Goal: Information Seeking & Learning: Learn about a topic

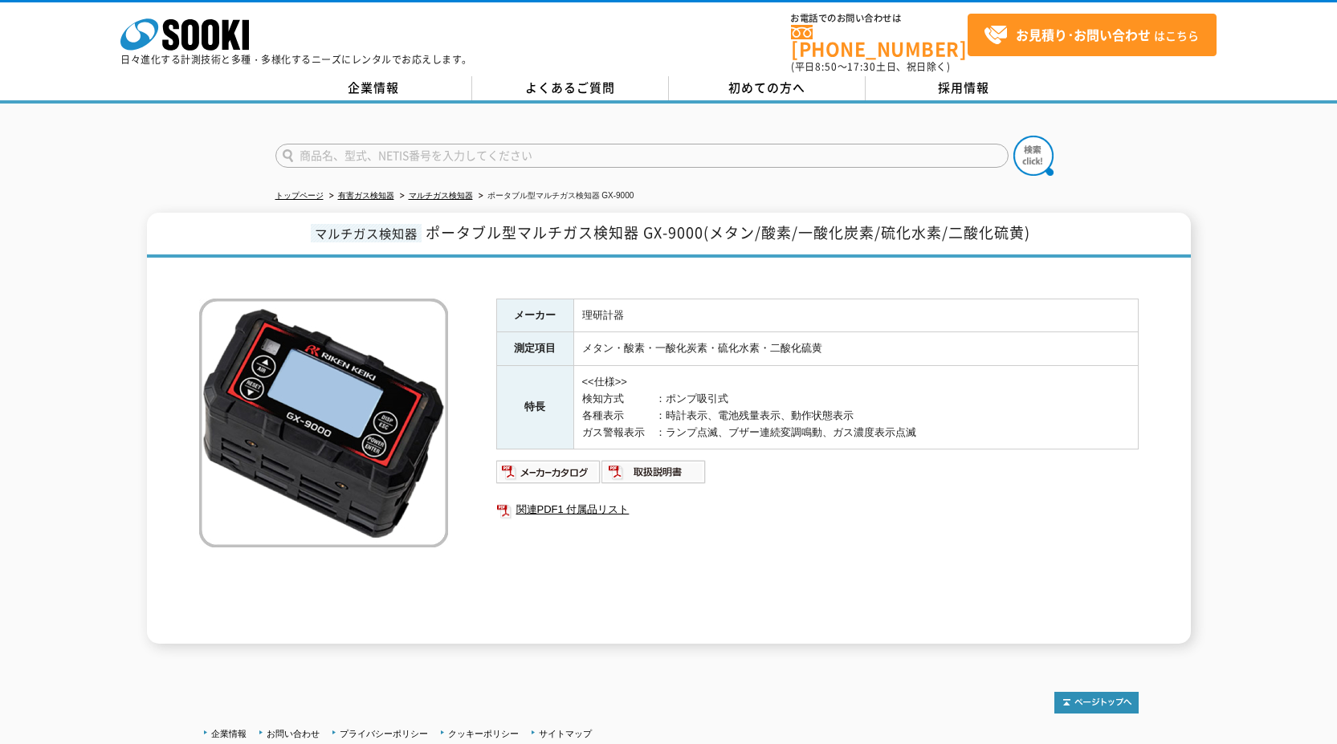
click at [1086, 404] on td "<<仕様>> 検知方式　　　：ポンプ吸引式 各種表示　　　：時計表示、電池残量表示、動作状態表示 ガス警報表示　：ランプ点滅、ブザー連続変調鳴動、ガス濃度表示…" at bounding box center [855, 408] width 564 height 84
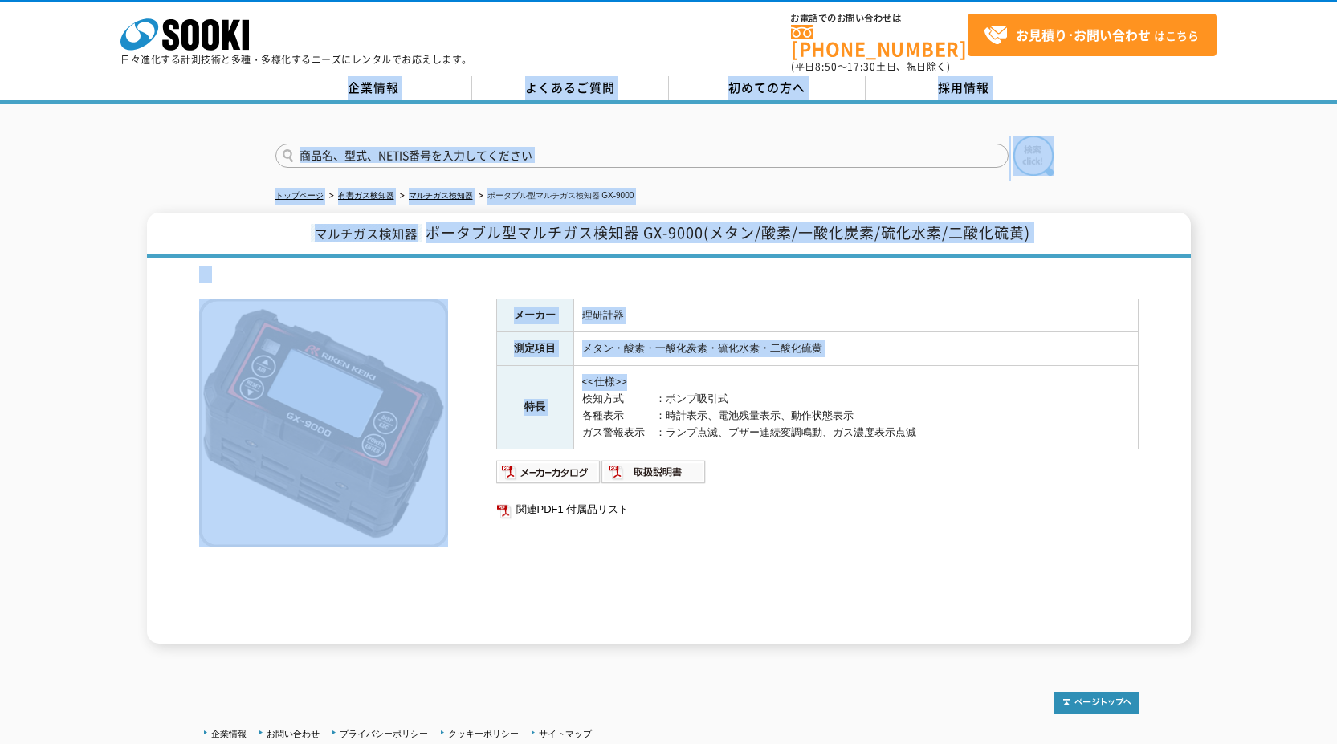
drag, startPoint x: 1071, startPoint y: 381, endPoint x: 1084, endPoint y: 434, distance: 54.5
click at [868, 65] on body "株式会社 ソーキ spMenu 日々進化する計測技術と多種・多様化するニーズにレンタルでお応えします。 お電話でのお問い合わせは [PHONE_NUMBER]…" at bounding box center [668, 435] width 1337 height 871
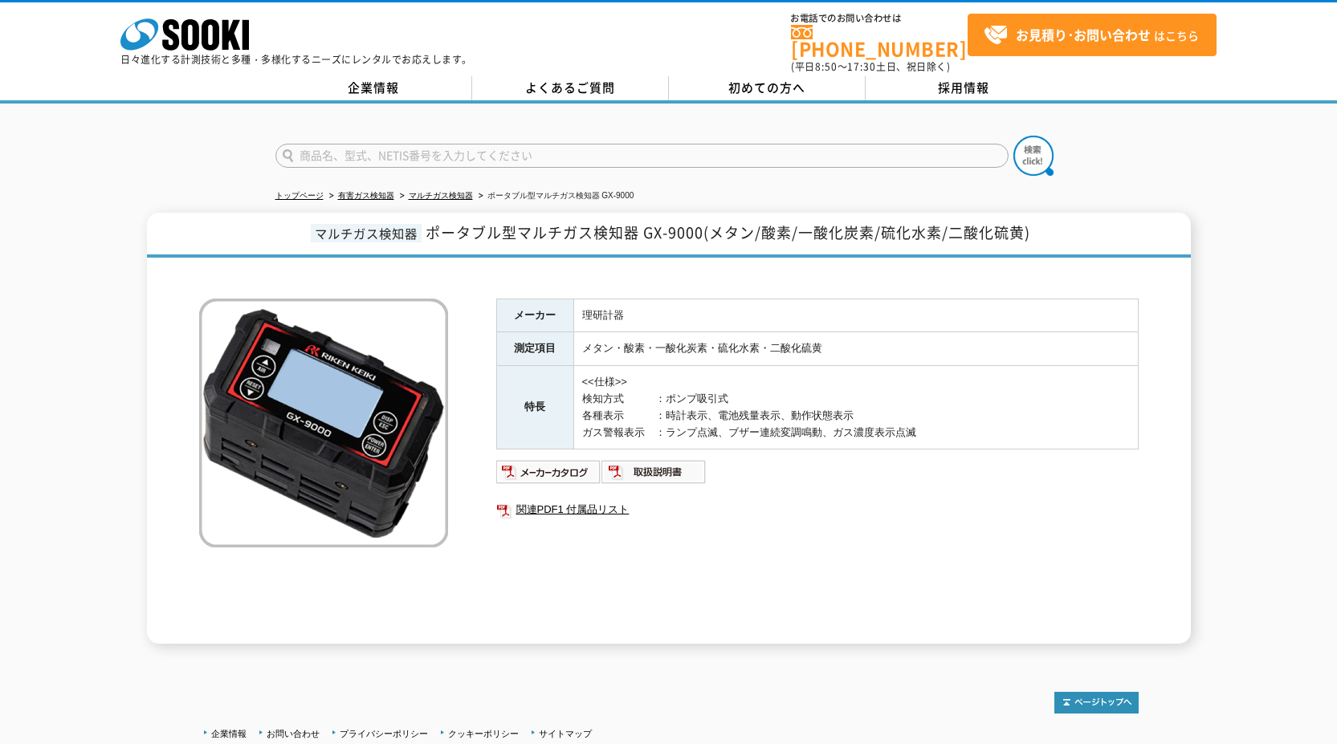
drag, startPoint x: 1100, startPoint y: 434, endPoint x: 1098, endPoint y: 423, distance: 11.4
click at [1099, 429] on div "メーカー 理研計器 測定項目 メタン・酸素・一酸化炭素・硫化水素・二酸化硫黄 特長 <<仕様>> 検知方式　　　：ポンプ吸引式 各種表示　　　：時計表示、電池…" at bounding box center [817, 471] width 642 height 345
drag, startPoint x: 1088, startPoint y: 404, endPoint x: 916, endPoint y: 204, distance: 263.6
click at [918, 200] on div "トップページ 有害ガス検知器 マルチガス検知器 ポータブル型マルチガス検知器 GX-9000 マルチガス検知器 ポータブル型マルチガス検知器 GX-9000(…" at bounding box center [668, 382] width 1337 height 556
drag, startPoint x: 861, startPoint y: 132, endPoint x: 917, endPoint y: 224, distance: 108.1
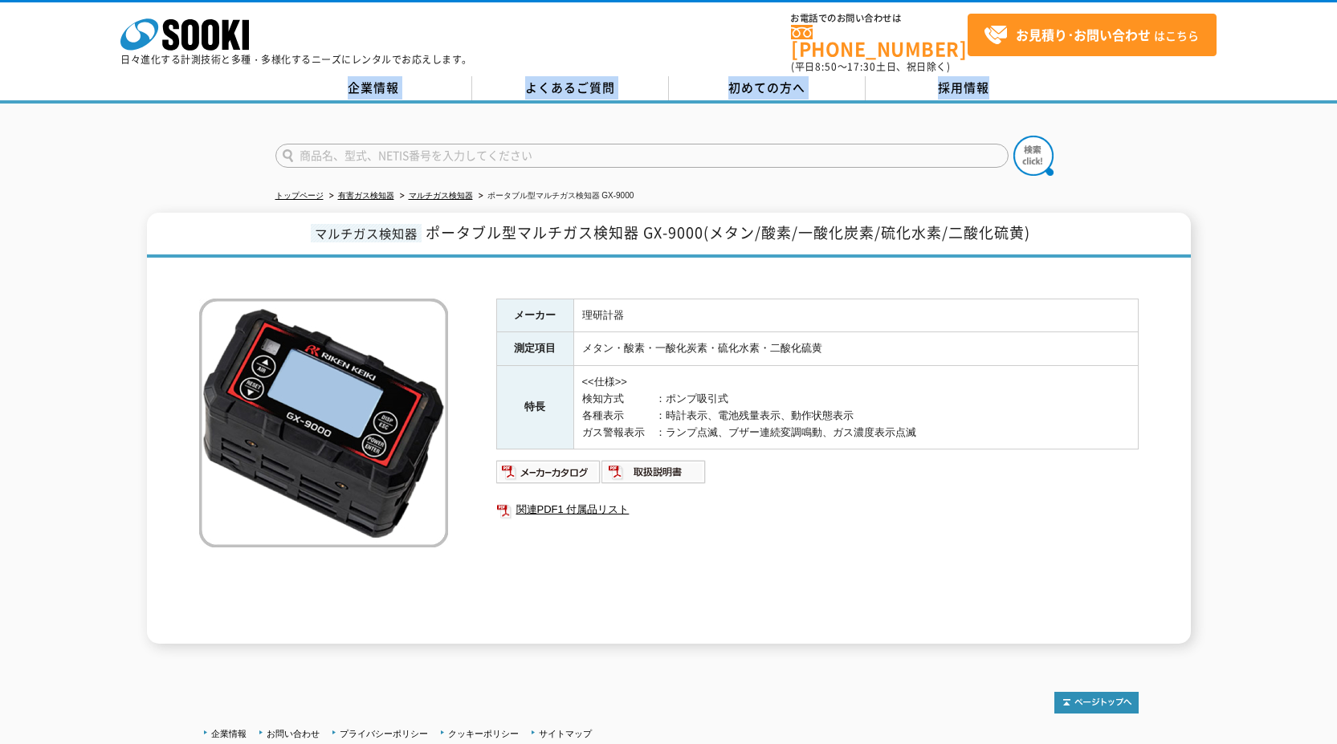
click at [915, 218] on div "トップページ 有害ガス検知器 マルチガス検知器 ポータブル型マルチガス検知器 GX-9000 マルチガス検知器 ポータブル型マルチガス検知器 GX-9000(…" at bounding box center [668, 382] width 1337 height 556
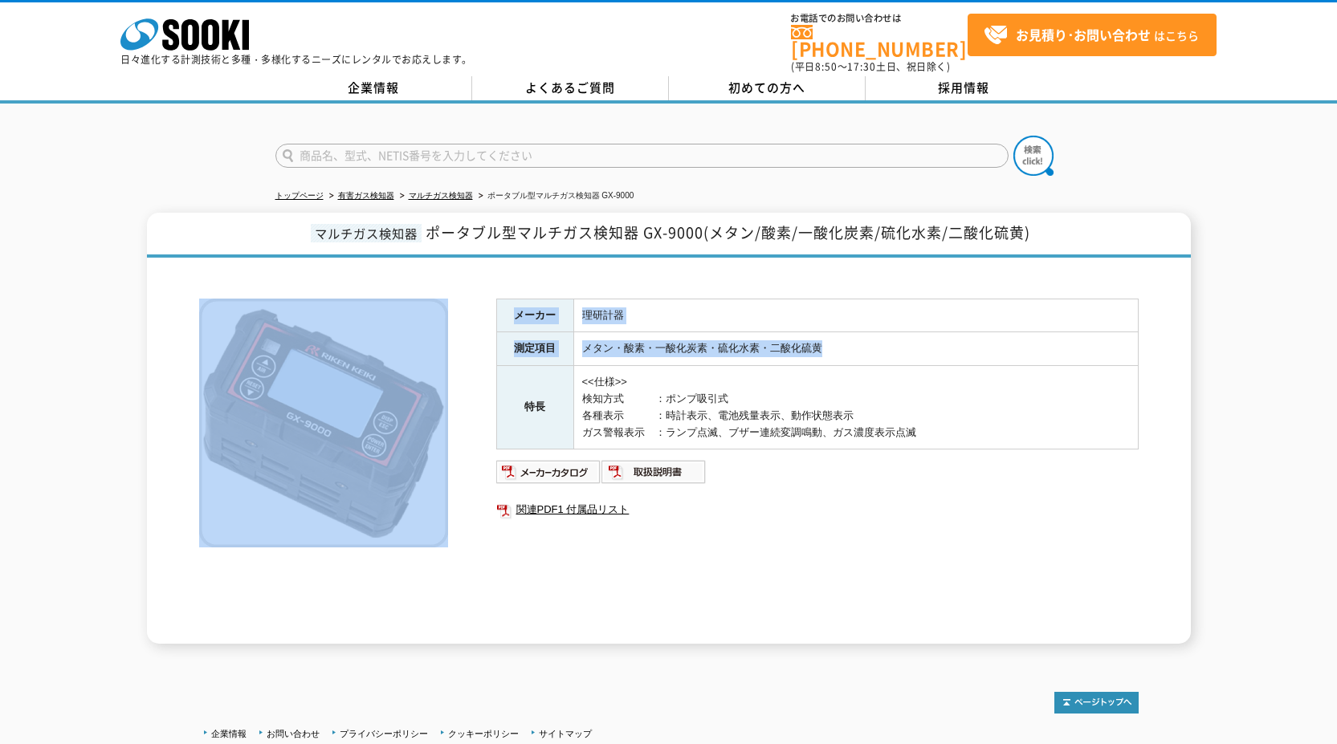
click at [902, 110] on div "トップページ 有害ガス検知器 マルチガス検知器 ポータブル型マルチガス検知器 GX-9000 マルチガス検知器 ポータブル型マルチガス検知器 GX-9000(…" at bounding box center [668, 382] width 1337 height 556
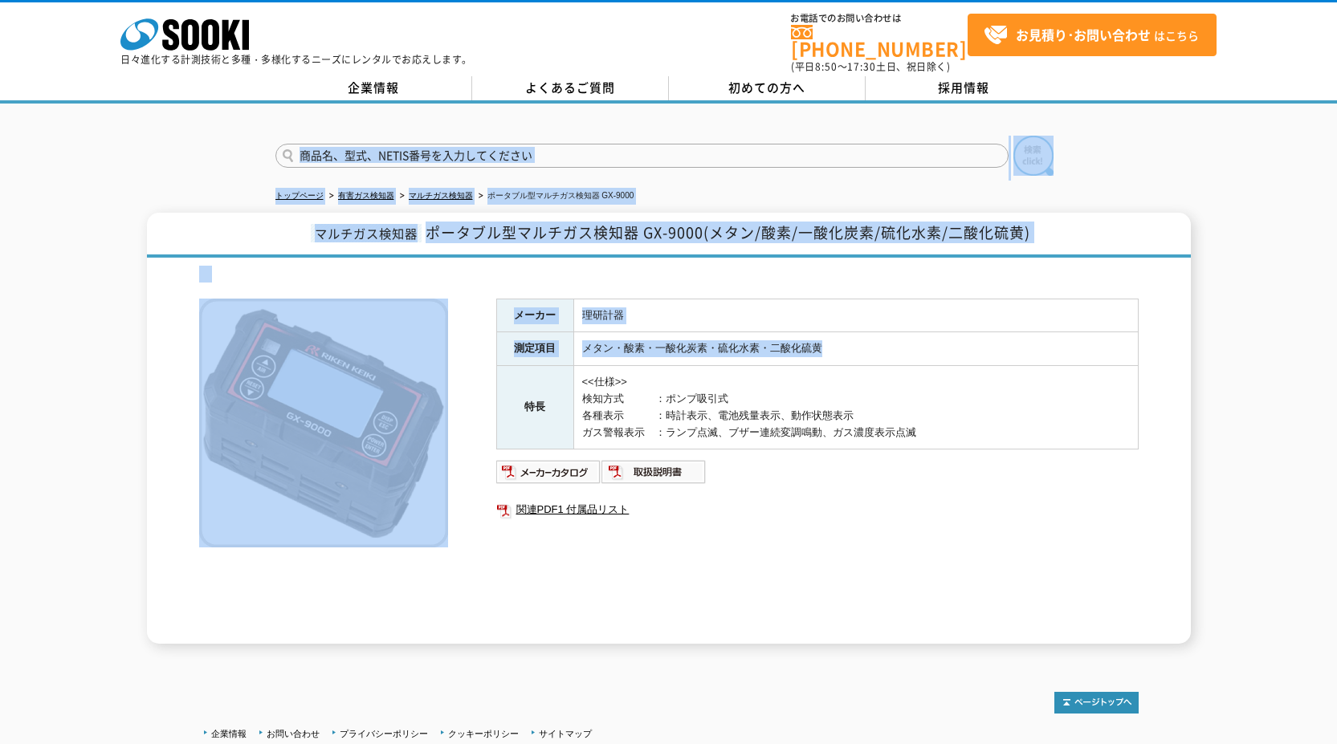
drag, startPoint x: 920, startPoint y: 359, endPoint x: 911, endPoint y: 301, distance: 58.5
click at [921, 345] on tbody "メーカー 理研計器 測定項目 メタン・酸素・一酸化炭素・硫化水素・二酸化硫黄 特長 <<仕様>> 検知方式　　　：ポンプ吸引式 各種表示　　　：時計表示、電池…" at bounding box center [817, 374] width 642 height 151
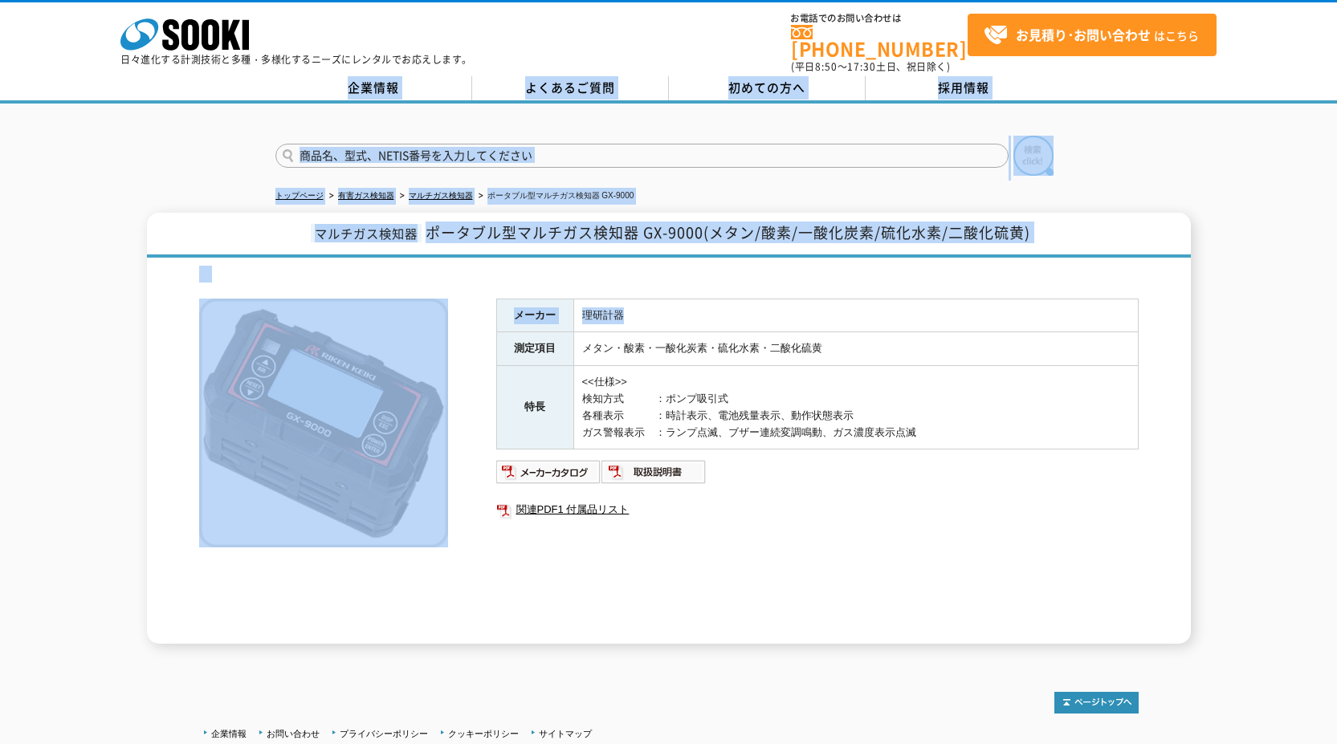
drag, startPoint x: 901, startPoint y: 304, endPoint x: 593, endPoint y: -79, distance: 491.7
click at [593, 0] on html "株式会社 ソーキ spMenu 日々進化する計測技術と多種・多様化するニーズにレンタルでお応えします。 お電話でのお問い合わせは [PHONE_NUMBER]…" at bounding box center [668, 435] width 1337 height 871
click at [923, 331] on tbody "メーカー 理研計器 測定項目 メタン・酸素・一酸化炭素・硫化水素・二酸化硫黄 特長 <<仕様>> 検知方式　　　：ポンプ吸引式 各種表示　　　：時計表示、電池…" at bounding box center [817, 374] width 642 height 151
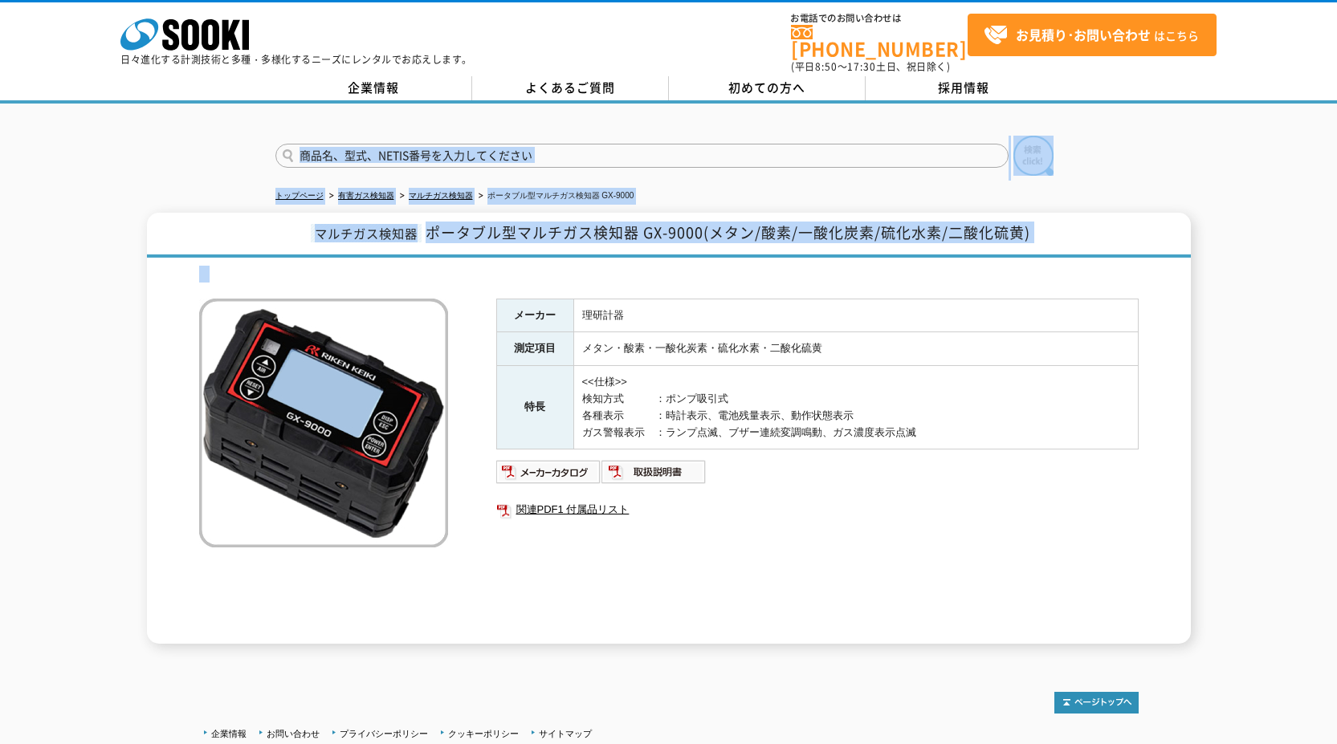
drag, startPoint x: 884, startPoint y: 280, endPoint x: 919, endPoint y: 313, distance: 47.7
click at [868, 199] on div "トップページ 有害ガス検知器 マルチガス検知器 ポータブル型マルチガス検知器 GX-9000 マルチガス検知器 ポータブル型マルチガス検知器 GX-9000(…" at bounding box center [668, 382] width 1337 height 556
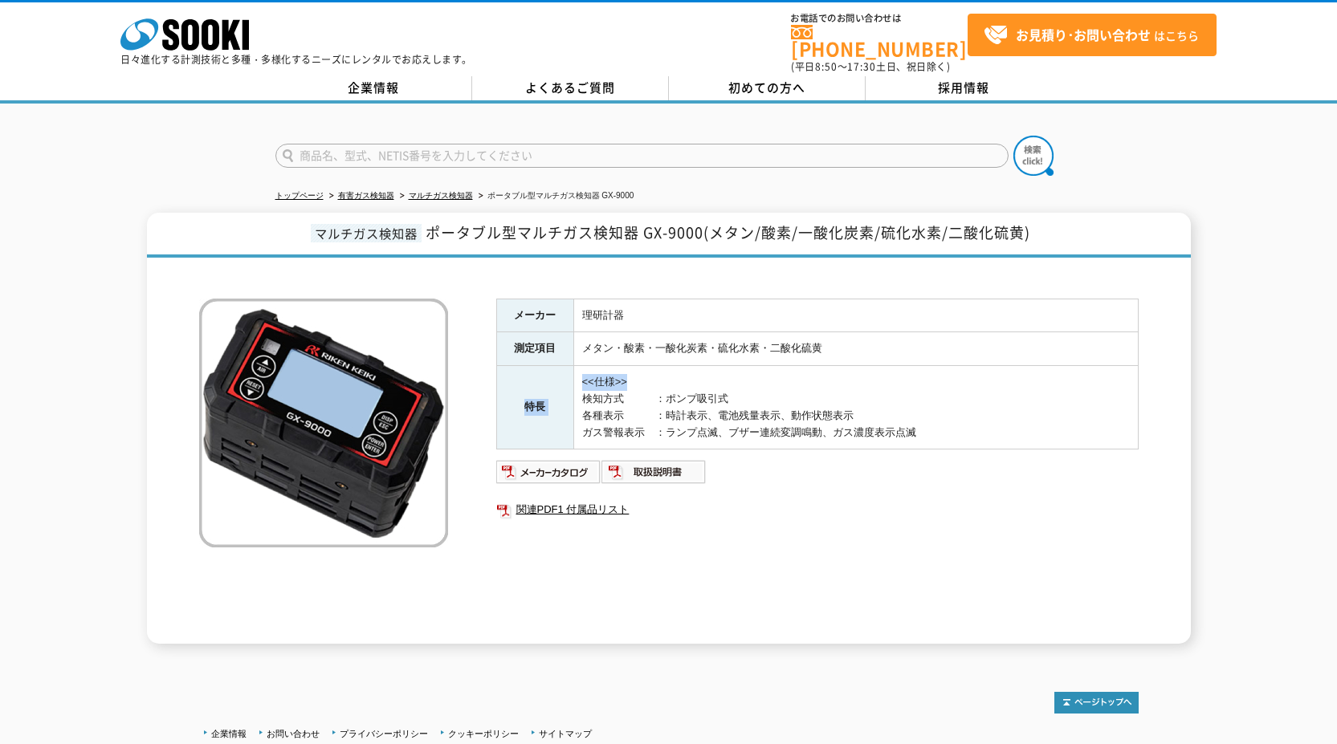
click at [964, 344] on tbody "メーカー 理研計器 測定項目 メタン・酸素・一酸化炭素・硫化水素・二酸化硫黄 特長 <<仕様>> 検知方式　　　：ポンプ吸引式 各種表示　　　：時計表示、電池…" at bounding box center [817, 374] width 642 height 151
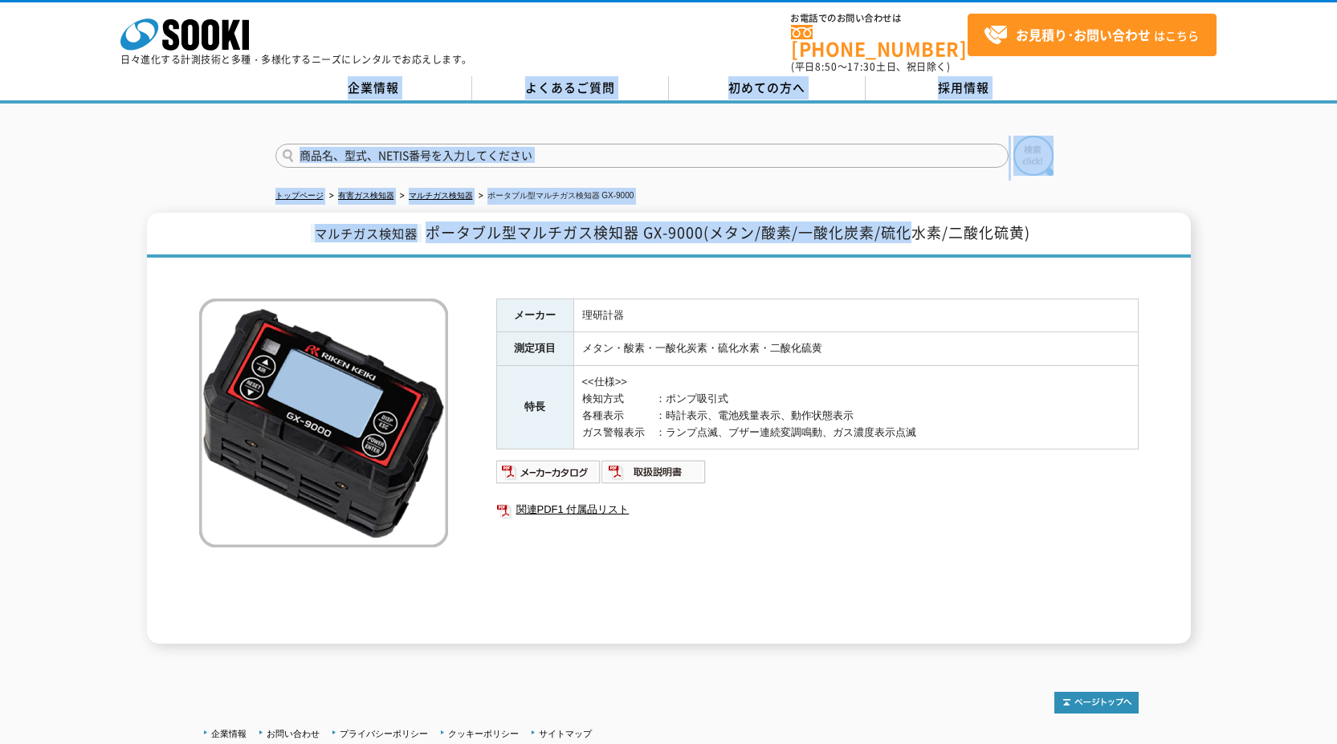
drag, startPoint x: 915, startPoint y: 241, endPoint x: 645, endPoint y: -71, distance: 412.7
click at [645, 0] on html "株式会社 ソーキ spMenu 日々進化する計測技術と多種・多様化するニーズにレンタルでお応えします。 お電話でのお問い合わせは [PHONE_NUMBER]…" at bounding box center [668, 435] width 1337 height 871
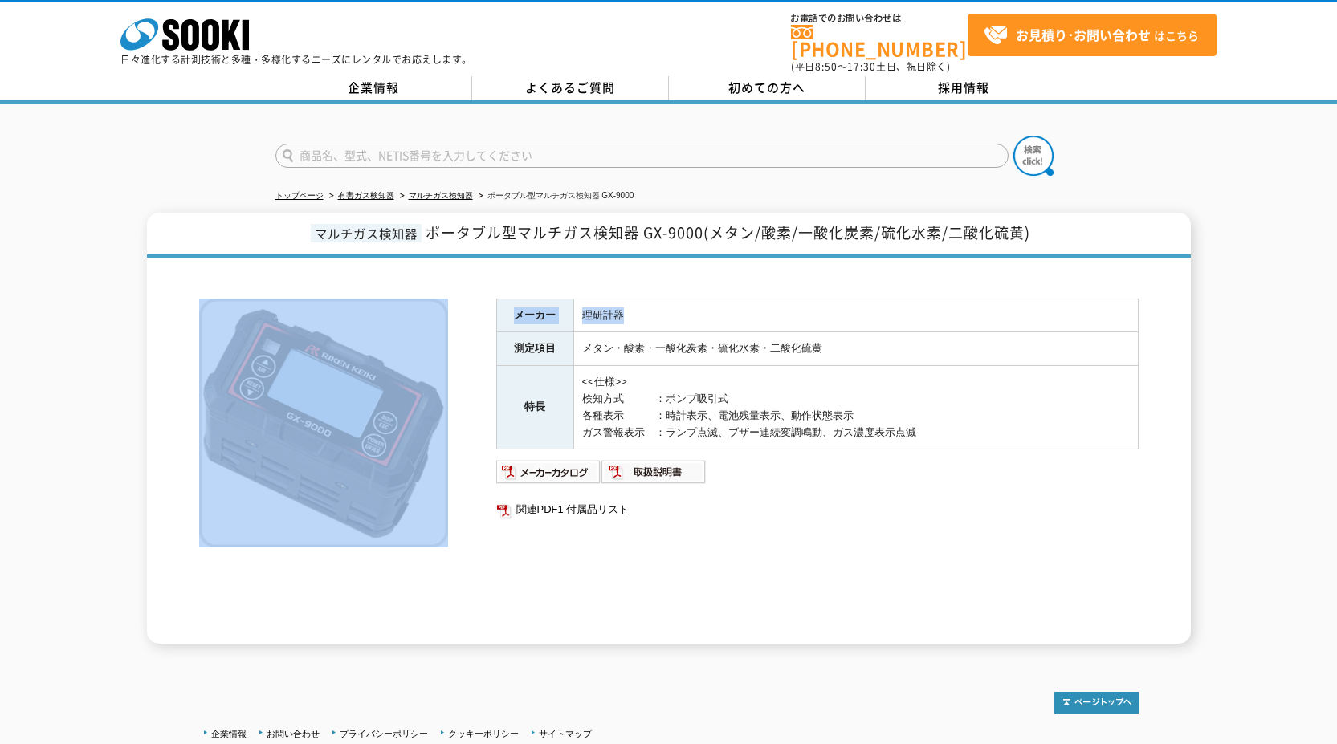
drag, startPoint x: 871, startPoint y: 267, endPoint x: 838, endPoint y: 124, distance: 145.9
click at [873, 238] on div "マルチガス検知器 ポータブル型マルチガス検知器 GX-9000(メタン/酸素/一酸化炭素/硫化水素/二酸化硫黄) メーカー 理研計器 測定項目 メタン・酸素・…" at bounding box center [669, 428] width 1044 height 431
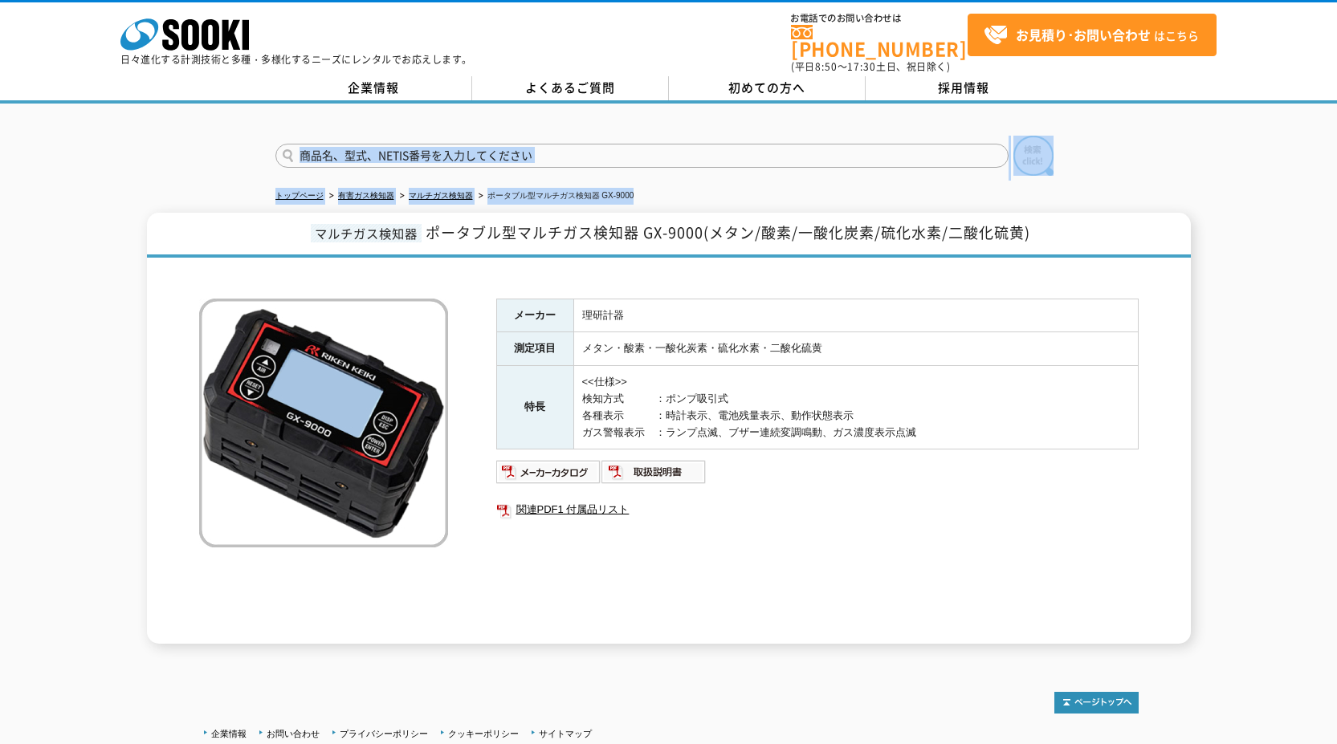
click at [674, 0] on html "株式会社 ソーキ spMenu 日々進化する計測技術と多種・多様化するニーズにレンタルでお応えします。 お電話でのお問い合わせは [PHONE_NUMBER]…" at bounding box center [668, 435] width 1337 height 871
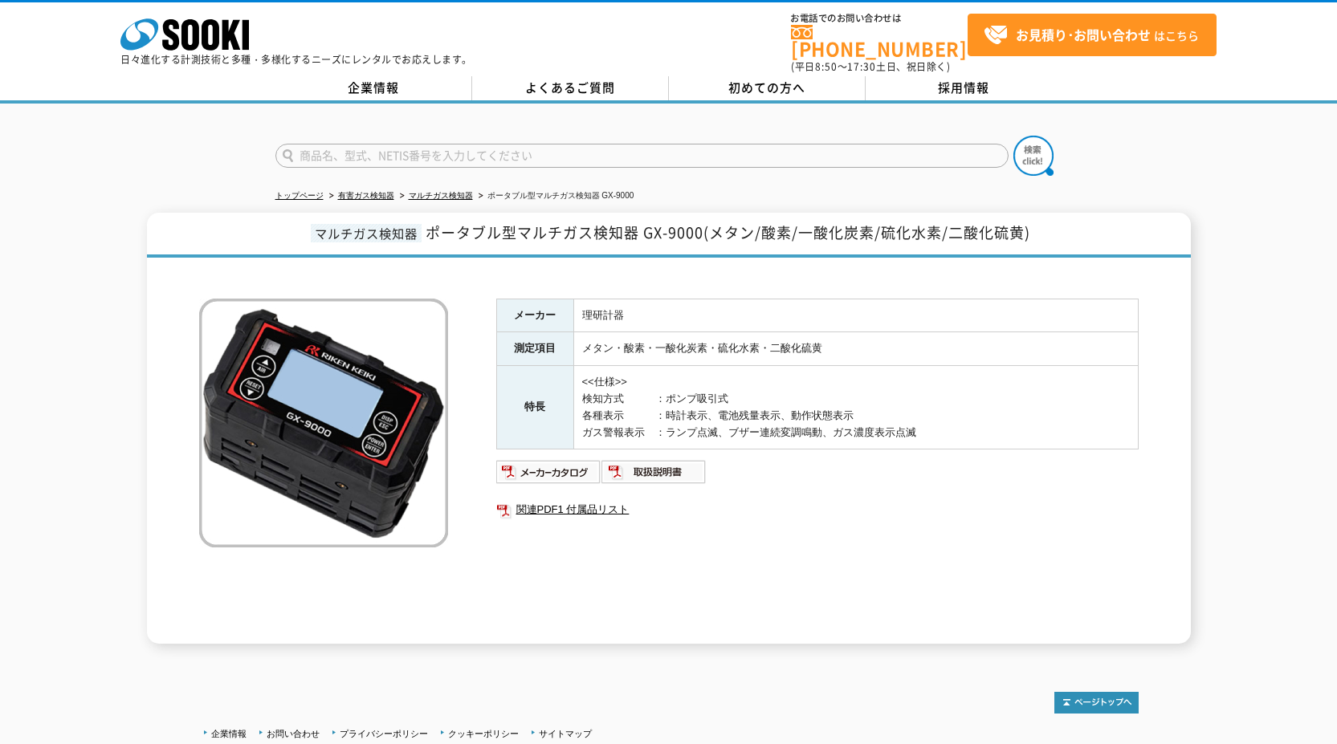
click at [802, 233] on span "ポータブル型マルチガス検知器 GX-9000(メタン/酸素/一酸化炭素/硫化水素/二酸化硫黄)" at bounding box center [728, 233] width 605 height 22
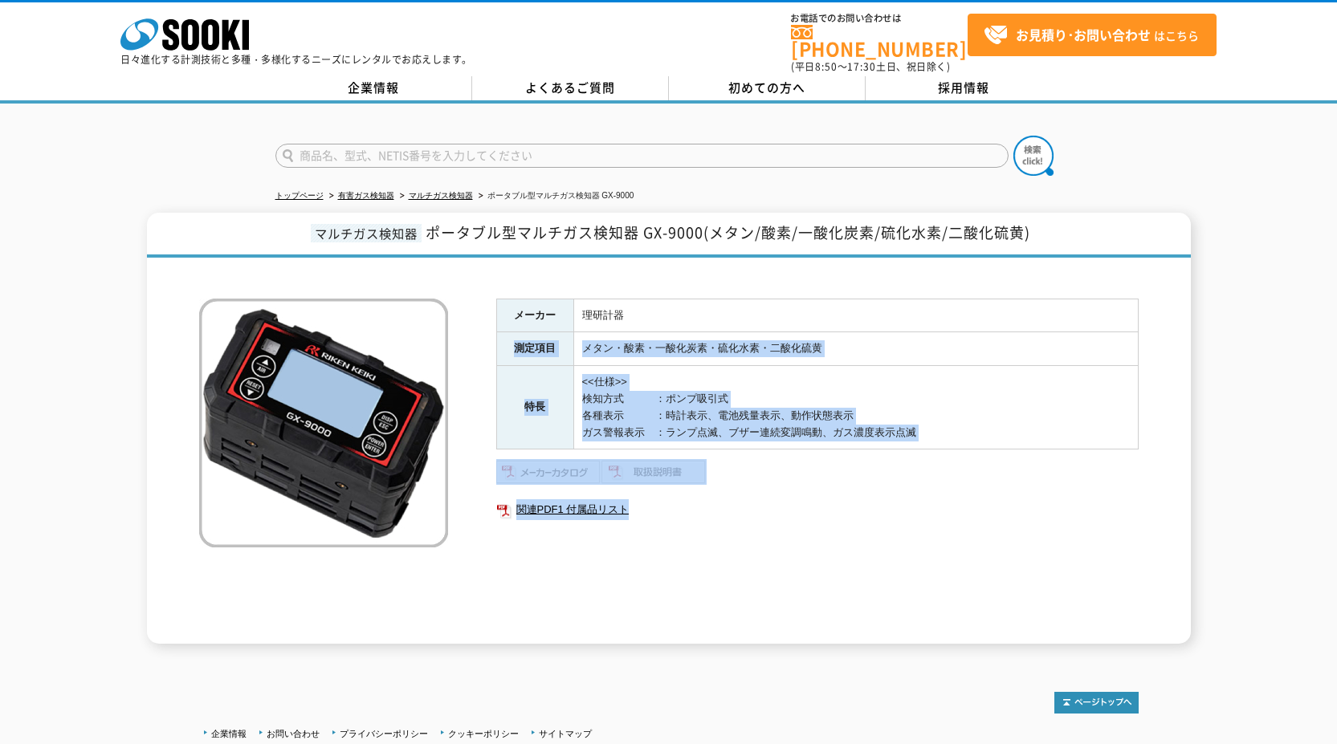
drag, startPoint x: 893, startPoint y: 478, endPoint x: 1045, endPoint y: 687, distance: 258.6
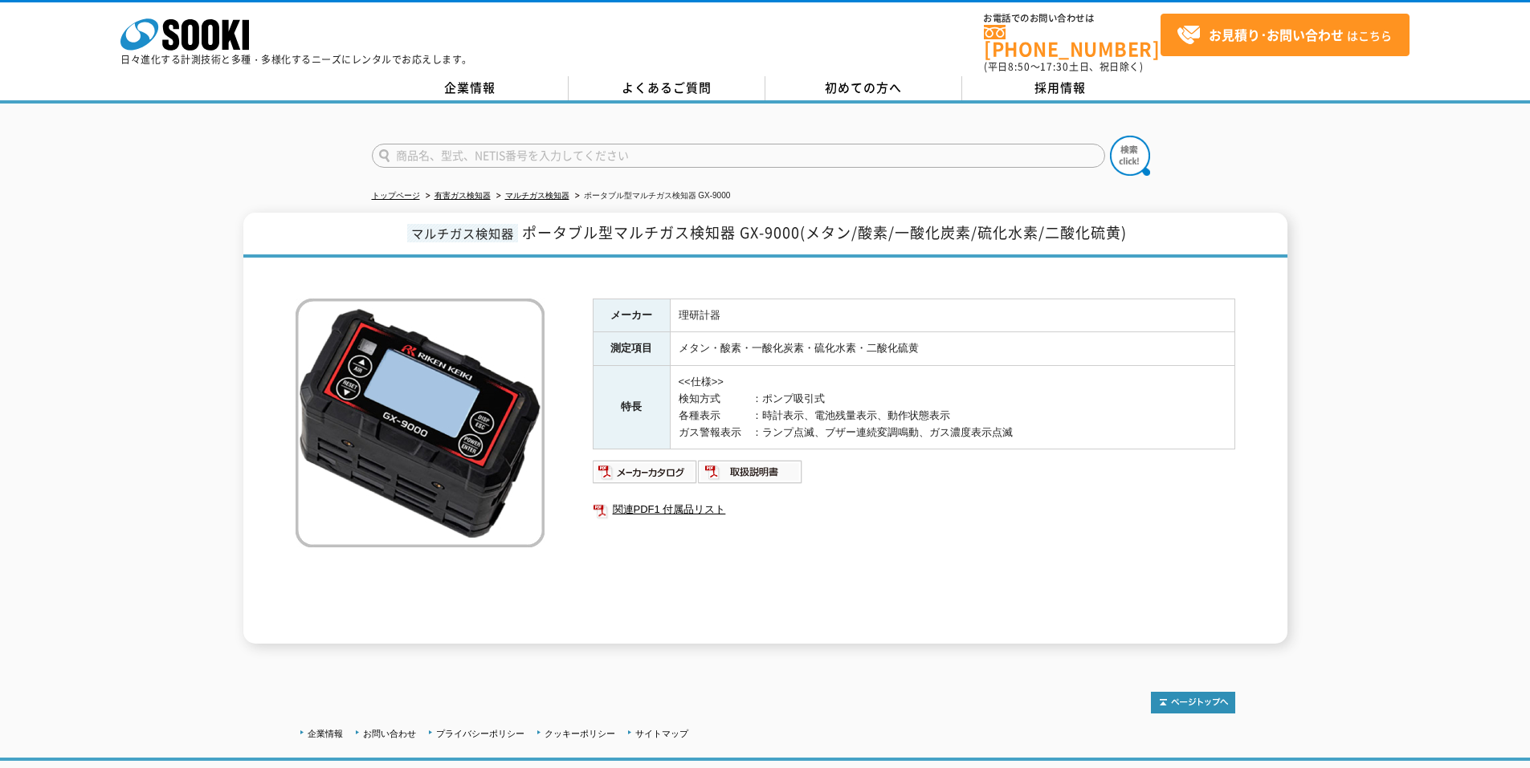
drag, startPoint x: 132, startPoint y: 272, endPoint x: 190, endPoint y: 269, distance: 57.9
click at [132, 272] on div "マルチガス検知器 ポータブル型マルチガス検知器 GX-9000(メタン/酸素/一酸化炭素/硫化水素/二酸化硫黄) メーカー 理研計器 測定項目 メタン・酸素・…" at bounding box center [765, 428] width 1530 height 431
